Goal: Information Seeking & Learning: Learn about a topic

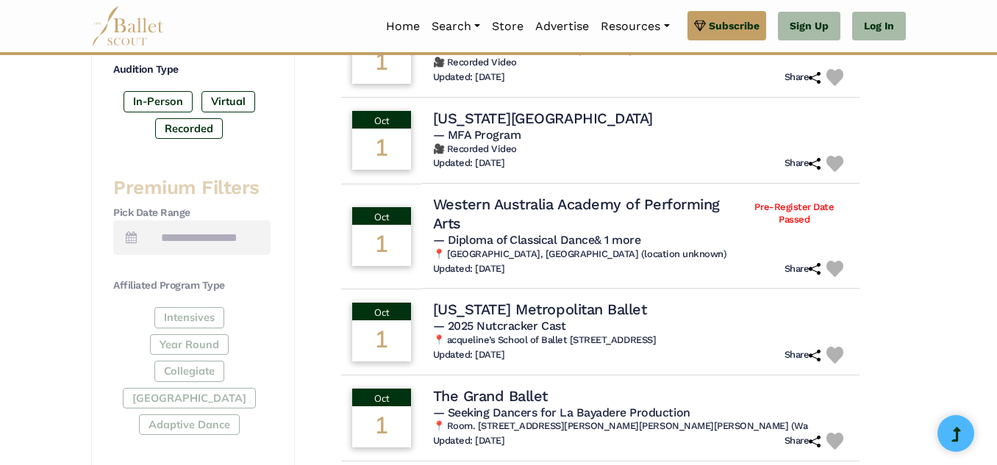
scroll to position [479, 0]
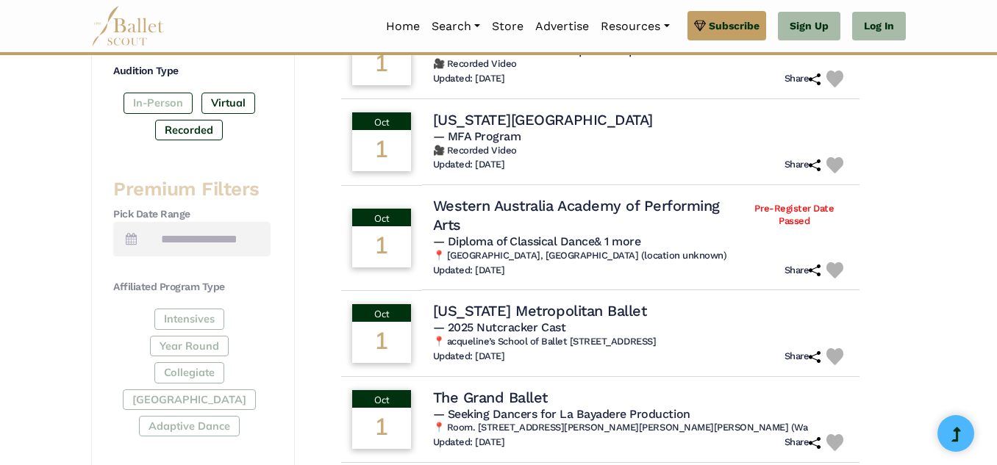
click at [134, 104] on label "In-Person" at bounding box center [158, 103] width 69 height 21
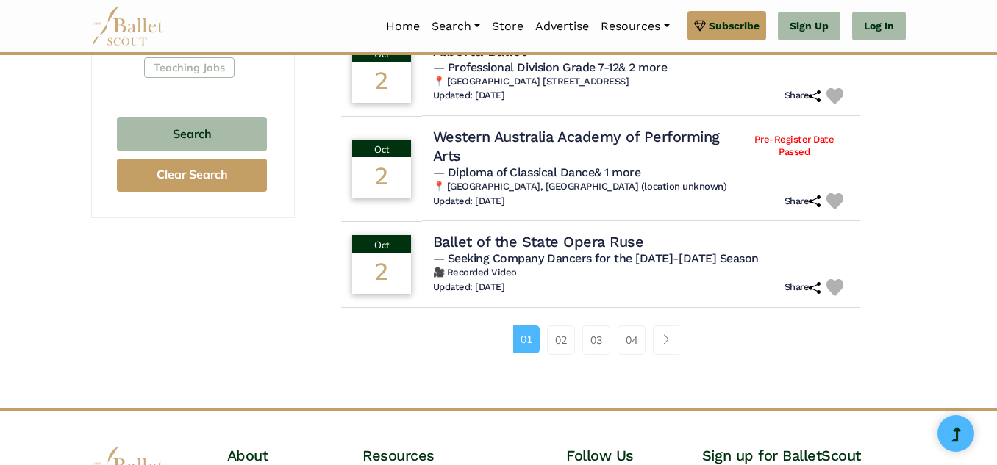
scroll to position [999, 0]
click at [571, 346] on link "02" at bounding box center [561, 339] width 28 height 29
